Goal: Task Accomplishment & Management: Use online tool/utility

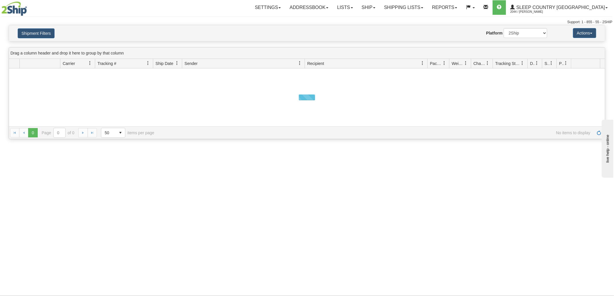
click at [42, 36] on button "Shipment Filters" at bounding box center [36, 33] width 37 height 10
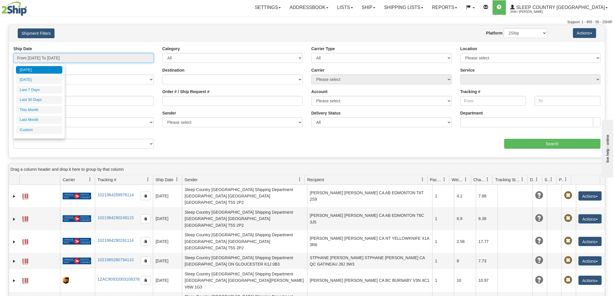
click at [82, 59] on input "From 09/03/2025 To 09/04/2025" at bounding box center [83, 58] width 141 height 10
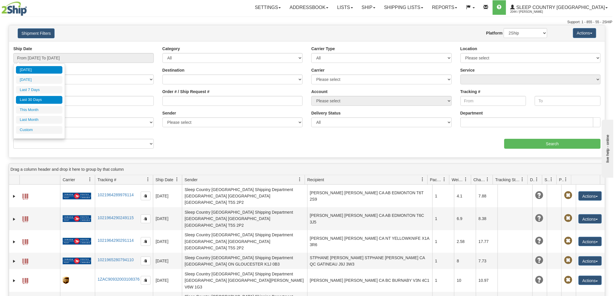
click at [33, 98] on li "Last 30 Days" at bounding box center [39, 100] width 46 height 8
type input "From 08/06/2025 To 09/04/2025"
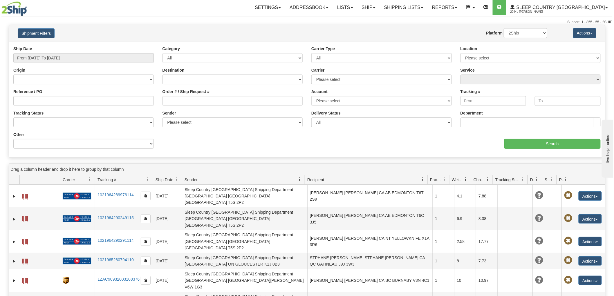
click at [230, 107] on div "Order # / Ship Request #" at bounding box center [232, 99] width 149 height 21
click at [233, 100] on input "Order # / Ship Request #" at bounding box center [233, 101] width 141 height 10
paste input "9002I018016"
type input "9002I018016"
click at [553, 144] on input "Search" at bounding box center [553, 144] width 96 height 10
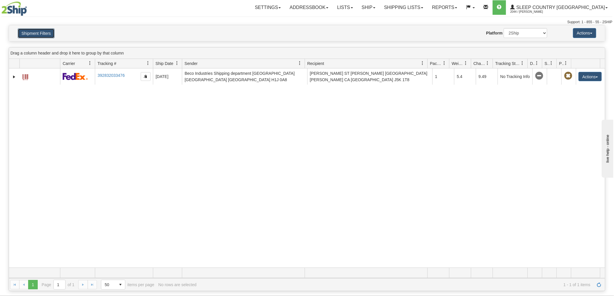
click at [48, 33] on button "Shipment Filters" at bounding box center [36, 33] width 37 height 10
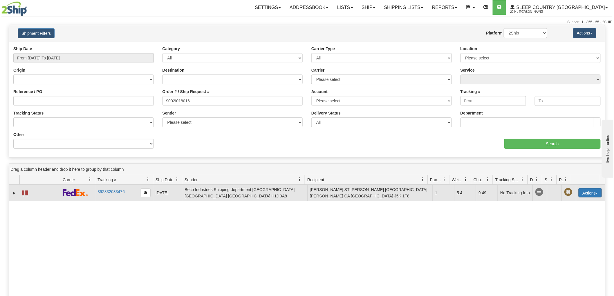
click at [590, 194] on button "Actions" at bounding box center [590, 192] width 23 height 9
click at [576, 210] on link "Return" at bounding box center [578, 212] width 46 height 8
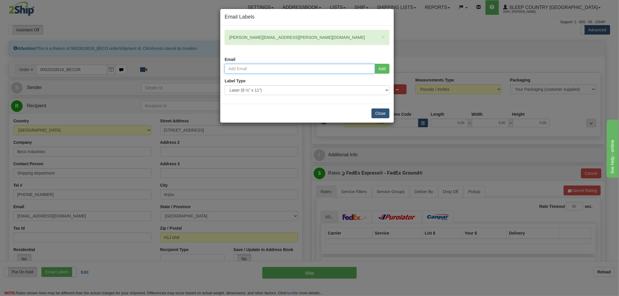
click at [347, 73] on input "email" at bounding box center [300, 69] width 150 height 10
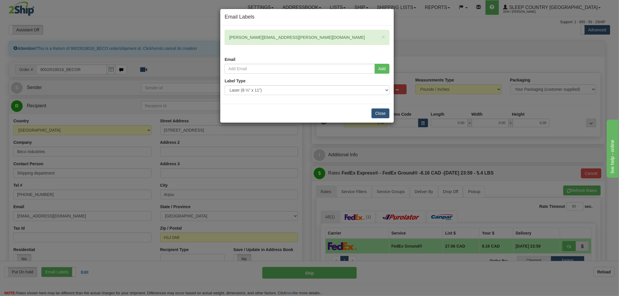
drag, startPoint x: 526, startPoint y: 57, endPoint x: 515, endPoint y: 54, distance: 11.5
click at [526, 57] on div "Email Labels × [PERSON_NAME][EMAIL_ADDRESS][PERSON_NAME][DOMAIN_NAME] Email Add…" at bounding box center [309, 148] width 619 height 296
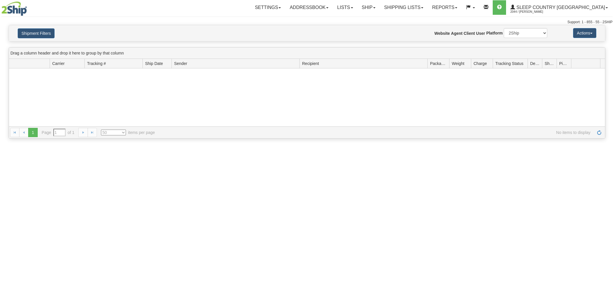
select select "50"
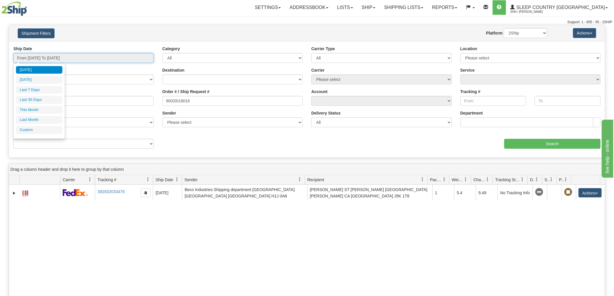
click at [120, 57] on input "From 09/03/2025 To 09/04/2025" at bounding box center [83, 58] width 141 height 10
click at [40, 96] on li "Last 30 Days" at bounding box center [39, 100] width 46 height 8
type input "From 08/06/2025 To 09/04/2025"
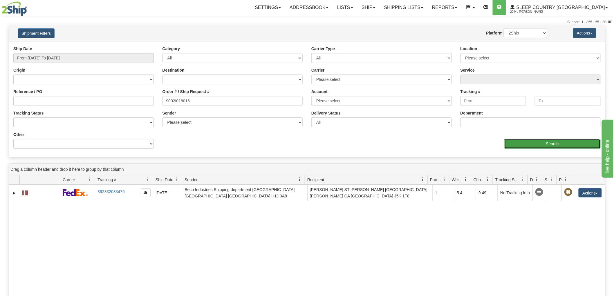
click at [550, 143] on input "Search" at bounding box center [553, 144] width 96 height 10
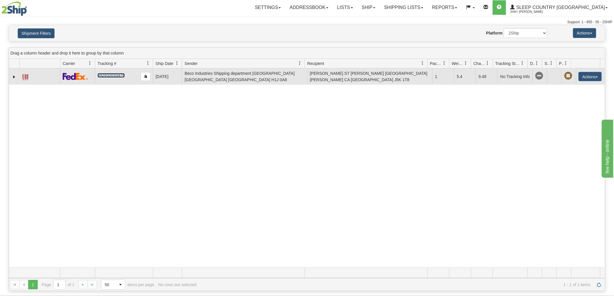
click at [106, 75] on link "392832033476" at bounding box center [111, 75] width 27 height 5
